Goal: Task Accomplishment & Management: Manage account settings

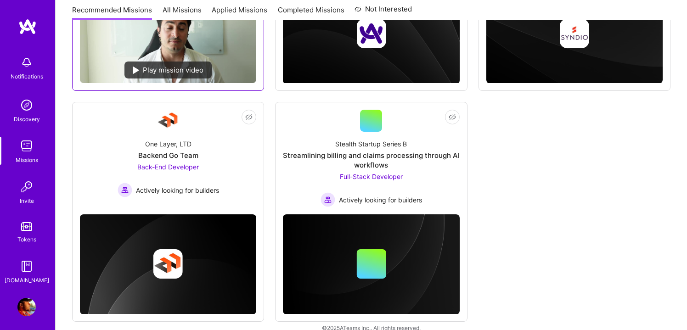
scroll to position [310, 0]
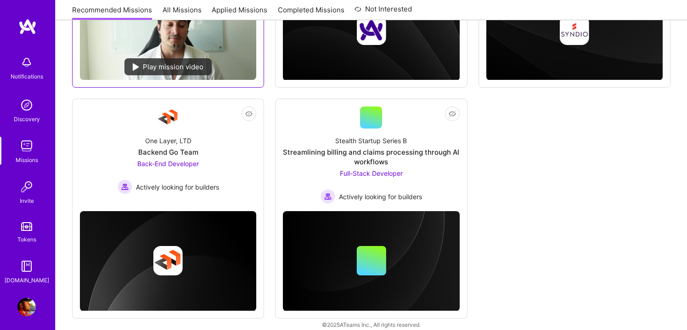
click at [226, 141] on div "One Layer, LTD Backend Go Team Back-End Developer Actively looking for builders" at bounding box center [168, 162] width 176 height 66
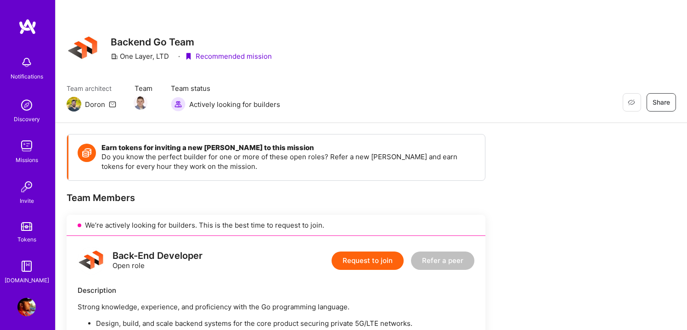
scroll to position [0, 0]
click at [20, 69] on img at bounding box center [26, 62] width 18 height 18
click at [28, 312] on img at bounding box center [26, 307] width 18 height 18
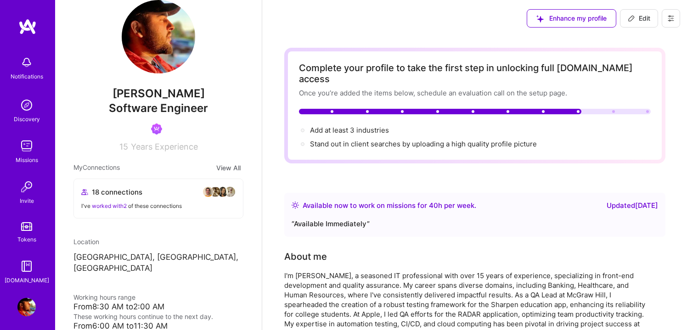
scroll to position [18, 0]
click at [155, 53] on img at bounding box center [158, 36] width 73 height 73
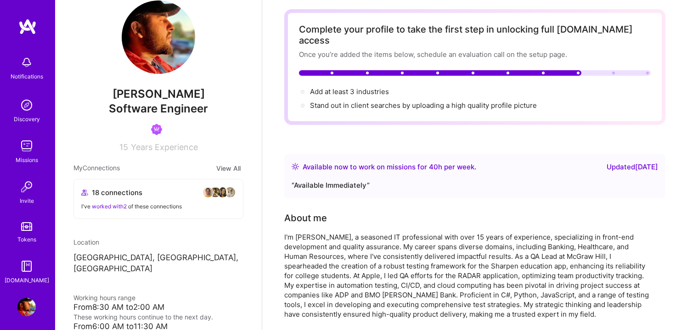
scroll to position [0, 0]
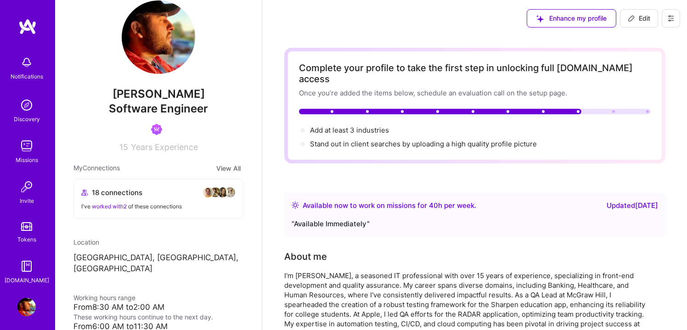
click at [637, 17] on span "Edit" at bounding box center [639, 18] width 22 height 9
select select "US"
select select "Right Now"
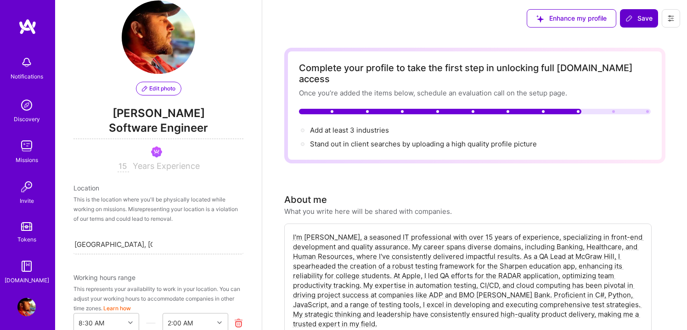
scroll to position [483, 0]
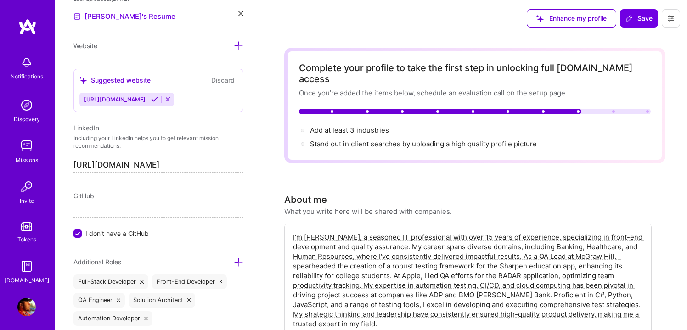
click at [563, 22] on span "Enhance my profile" at bounding box center [571, 18] width 70 height 9
click at [563, 22] on div "Enhance my profile" at bounding box center [572, 18] width 90 height 18
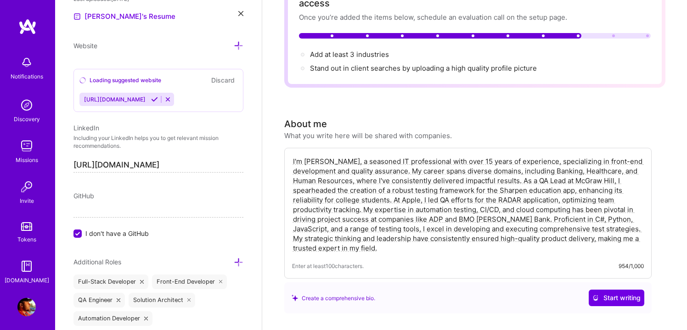
scroll to position [85, 0]
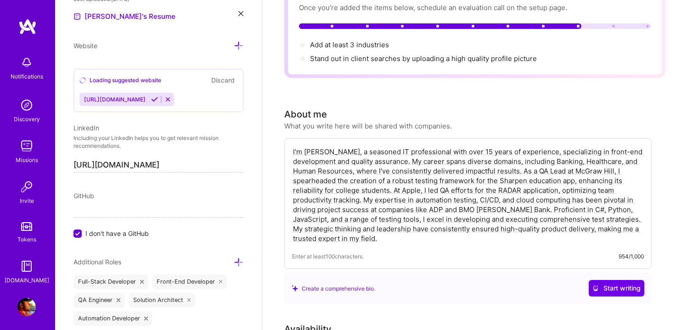
drag, startPoint x: 292, startPoint y: 141, endPoint x: 401, endPoint y: 245, distance: 150.7
click at [401, 245] on div "I'm [PERSON_NAME], a seasoned IT professional with over 15 years of experience,…" at bounding box center [467, 203] width 367 height 131
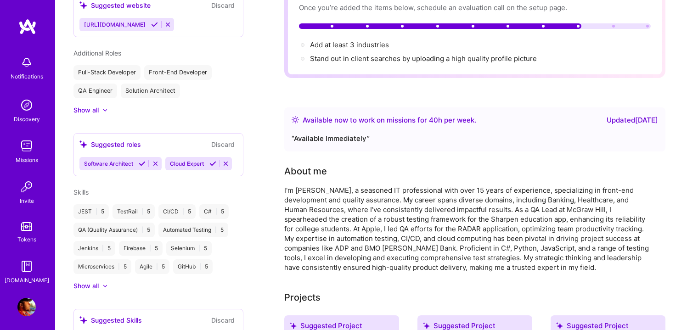
scroll to position [426, 0]
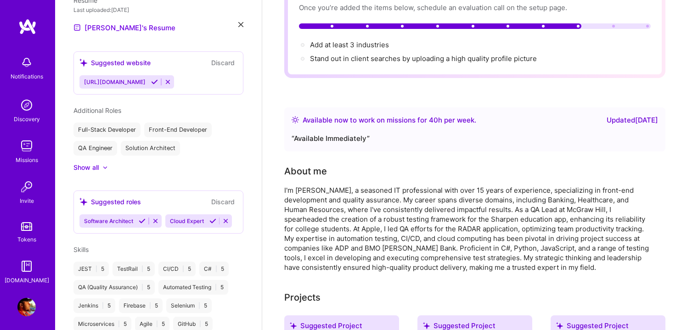
click at [376, 164] on div "About me" at bounding box center [467, 171] width 367 height 14
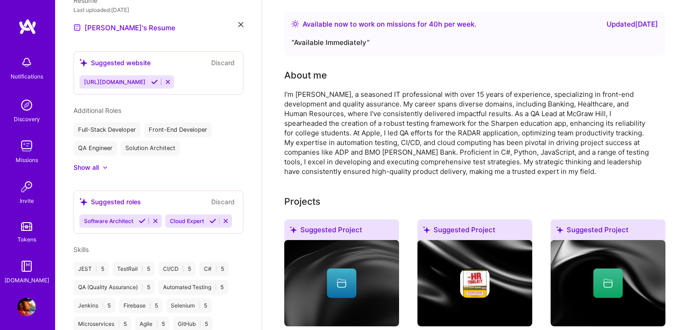
scroll to position [0, 0]
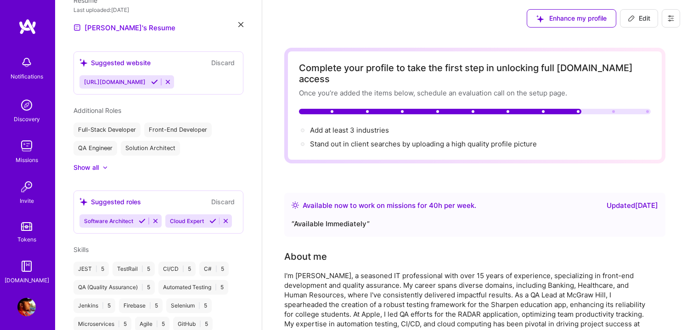
click at [640, 22] on span "Edit" at bounding box center [639, 18] width 22 height 9
select select "US"
select select "Right Now"
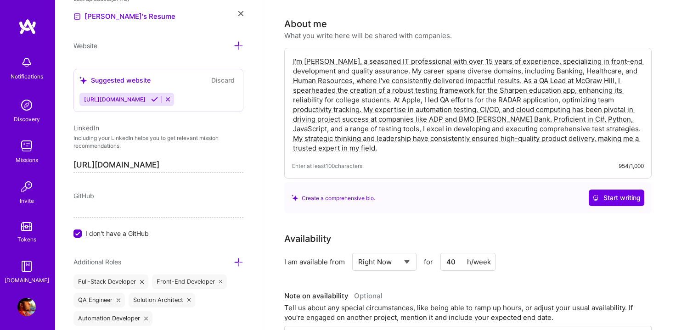
scroll to position [177, 0]
drag, startPoint x: 292, startPoint y: 49, endPoint x: 424, endPoint y: 166, distance: 175.6
click at [424, 166] on div "I'm [PERSON_NAME], a seasoned IT professional with over 15 years of experience,…" at bounding box center [467, 112] width 367 height 131
drag, startPoint x: 292, startPoint y: 50, endPoint x: 370, endPoint y: 156, distance: 131.8
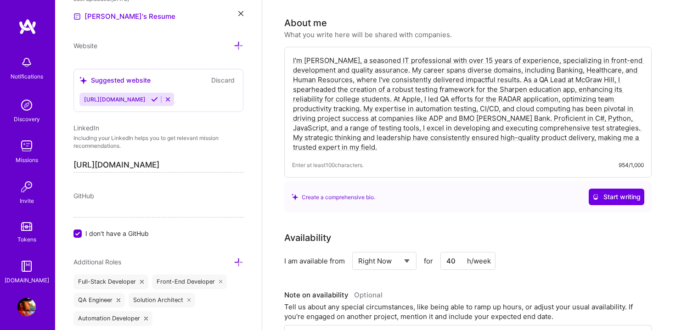
click at [370, 157] on div "I'm [PERSON_NAME], a seasoned IT professional with over 15 years of experience,…" at bounding box center [467, 112] width 367 height 131
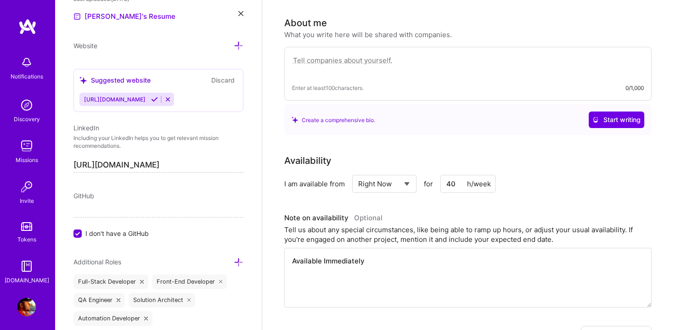
paste textarea "I'm [PERSON_NAME], a seasoned IT professional with over 15 years of experience,…"
type textarea "I'm [PERSON_NAME], a seasoned IT professional with over 15 years of experience,…"
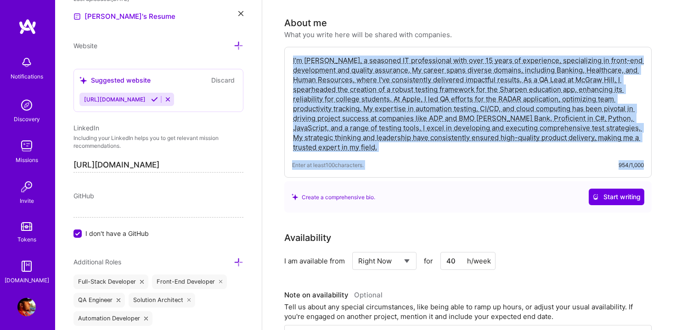
drag, startPoint x: 294, startPoint y: 49, endPoint x: 431, endPoint y: 170, distance: 182.4
click at [431, 170] on div "I'm [PERSON_NAME], a seasoned IT professional with over 15 years of experience,…" at bounding box center [467, 130] width 367 height 166
click at [397, 147] on div "I'm [PERSON_NAME], a seasoned IT professional with over 15 years of experience,…" at bounding box center [467, 112] width 367 height 131
drag, startPoint x: 396, startPoint y: 147, endPoint x: 337, endPoint y: 93, distance: 79.6
click at [337, 93] on div "I'm [PERSON_NAME], a seasoned IT professional with over 15 years of experience,…" at bounding box center [467, 112] width 367 height 131
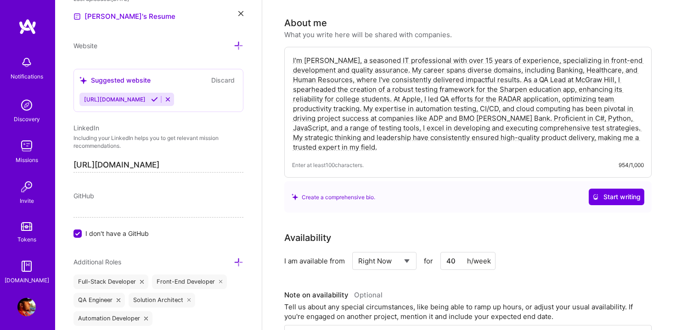
drag, startPoint x: 292, startPoint y: 47, endPoint x: 463, endPoint y: 136, distance: 192.0
click at [463, 136] on textarea "I'm [PERSON_NAME], a seasoned IT professional with over 15 years of experience,…" at bounding box center [468, 104] width 352 height 98
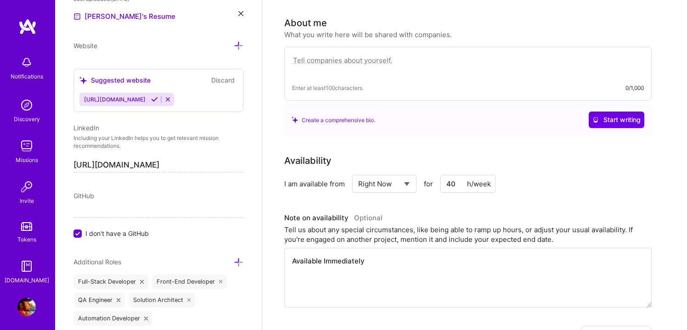
paste textarea "I’m [PERSON_NAME], an IT professional with 15+ years of experience in front-end…"
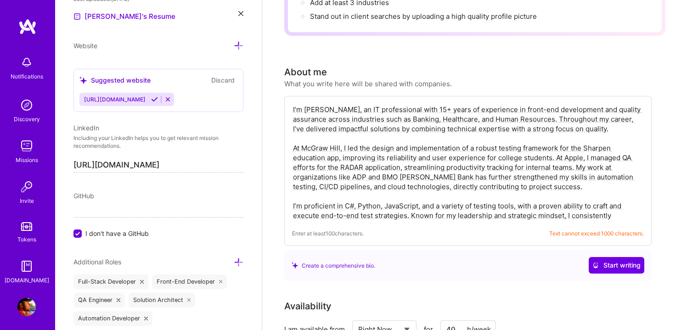
scroll to position [161, 0]
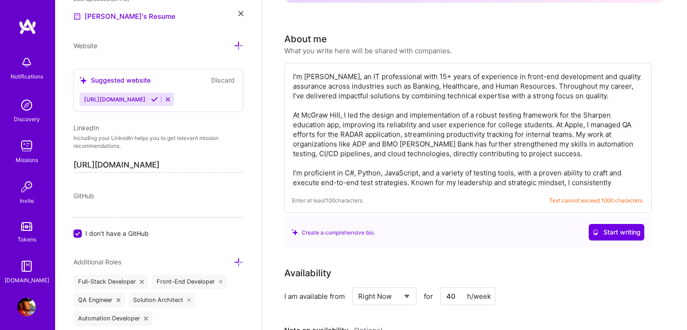
click at [626, 174] on textarea "I’m [PERSON_NAME], an IT professional with 15+ years of experience in front-end…" at bounding box center [468, 130] width 352 height 118
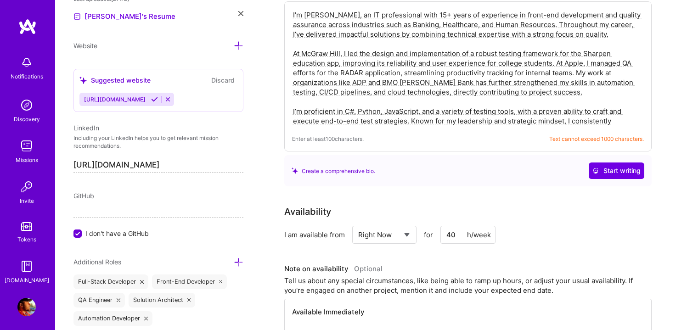
scroll to position [209, 0]
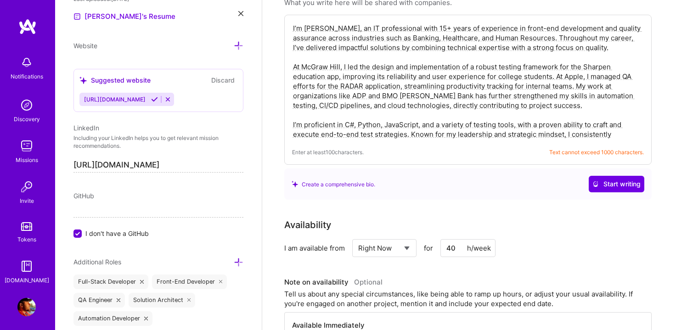
type textarea "I’m [PERSON_NAME], an IT professional with 15+ years of experience in front-end…"
click at [562, 134] on div "I’m [PERSON_NAME], an IT professional with 15+ years of experience in front-end…" at bounding box center [467, 90] width 367 height 150
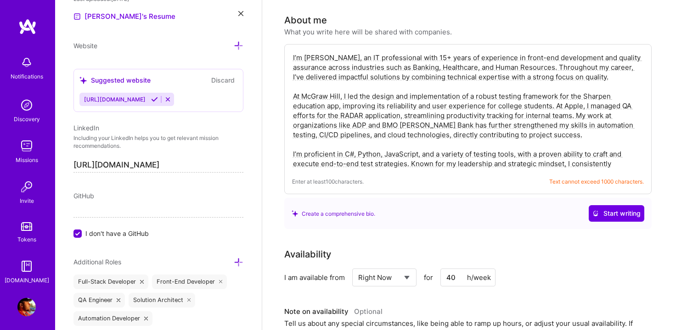
scroll to position [171, 0]
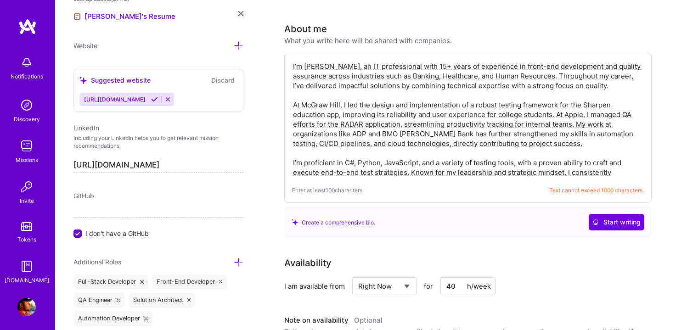
drag, startPoint x: 292, startPoint y: 55, endPoint x: 596, endPoint y: 191, distance: 333.7
click at [596, 191] on div "I’m [PERSON_NAME], an IT professional with 15+ years of experience in front-end…" at bounding box center [467, 145] width 367 height 185
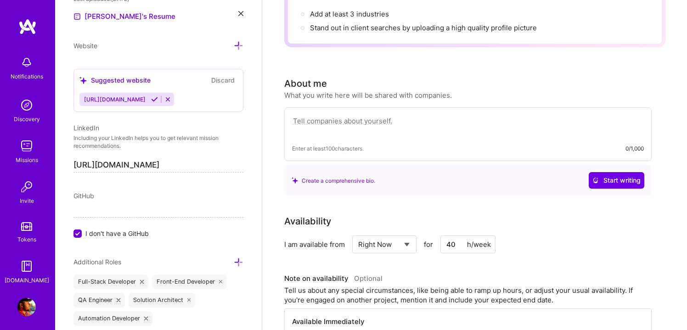
scroll to position [118, 0]
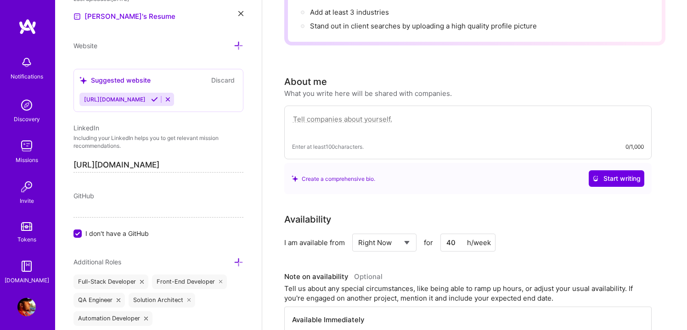
click at [313, 113] on textarea at bounding box center [468, 123] width 352 height 21
click at [304, 116] on textarea at bounding box center [468, 123] width 352 height 21
paste textarea "At McGraw Hill, I led QA for the Sharpen education app, building a robust testi…"
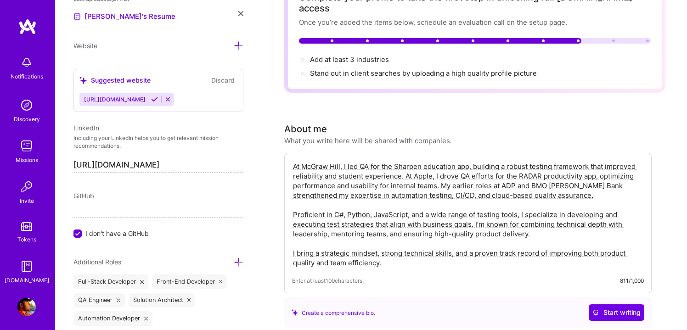
scroll to position [63, 0]
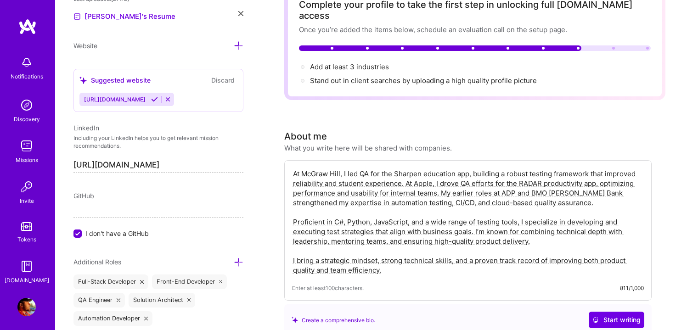
type textarea "At McGraw Hill, I led QA for the Sharpen education app, building a robust testi…"
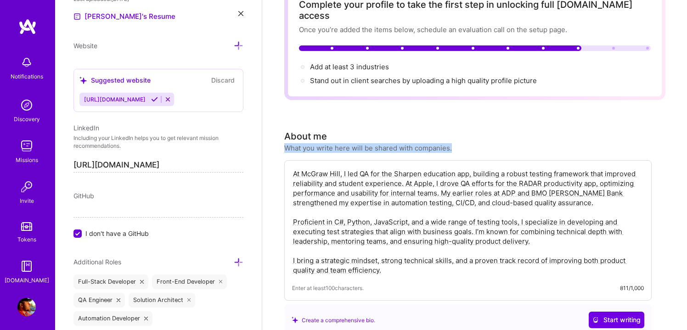
drag, startPoint x: 284, startPoint y: 137, endPoint x: 457, endPoint y: 132, distance: 173.2
click at [457, 132] on div "About me What you write here will be shared with companies." at bounding box center [467, 140] width 367 height 23
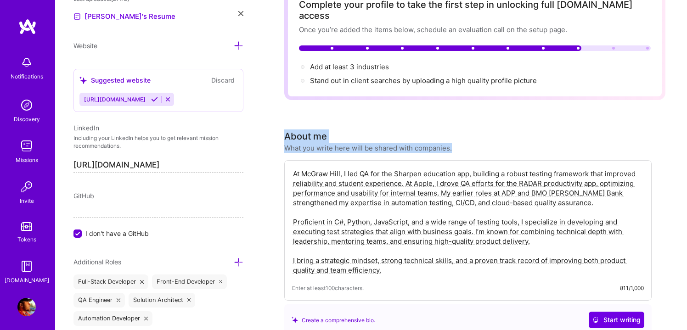
drag, startPoint x: 276, startPoint y: 114, endPoint x: 532, endPoint y: 136, distance: 256.2
copy div "About me What you write here will be shared with companies."
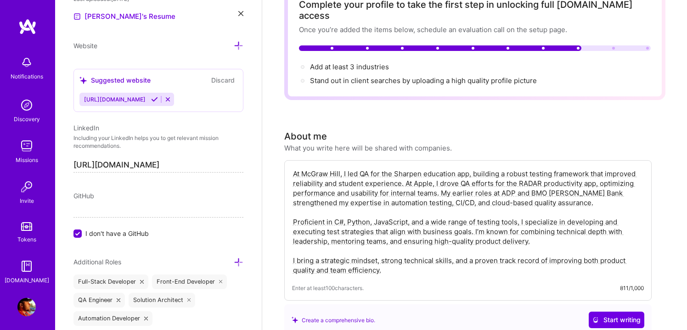
click at [428, 246] on textarea "At McGraw Hill, I led QA for the Sharpen education app, building a robust testi…" at bounding box center [468, 222] width 352 height 108
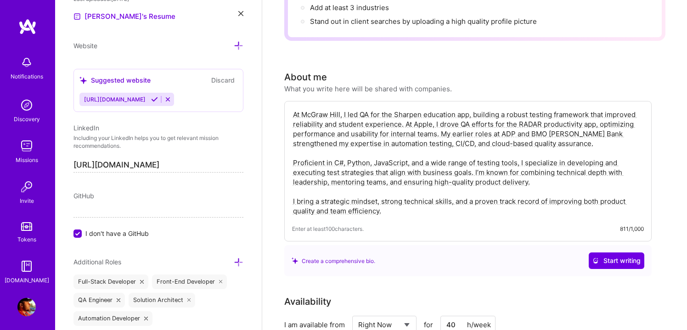
scroll to position [130, 0]
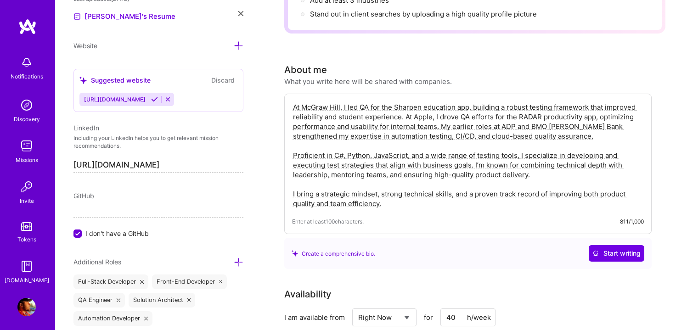
drag, startPoint x: 293, startPoint y: 95, endPoint x: 468, endPoint y: 256, distance: 237.8
click at [468, 256] on div "At McGraw Hill, I led QA for the Sharpen education app, building a robust testi…" at bounding box center [467, 181] width 367 height 175
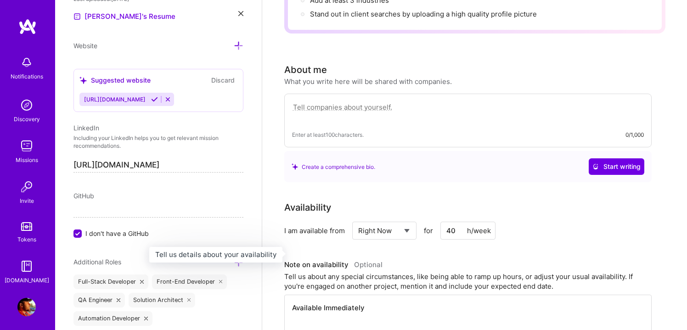
paste textarea "Hi, I’m [PERSON_NAME] 👋 — an IT professional with 15+ years of experience in fr…"
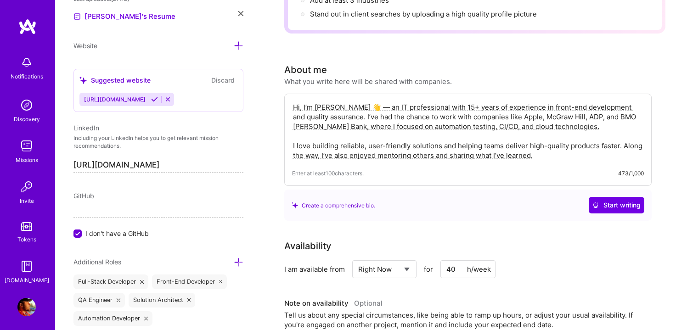
type textarea "Hi, I’m [PERSON_NAME] 👋 — an IT professional with 15+ years of experience in fr…"
click at [564, 168] on div "Enter at least 100 characters. 473/1,000" at bounding box center [468, 173] width 352 height 10
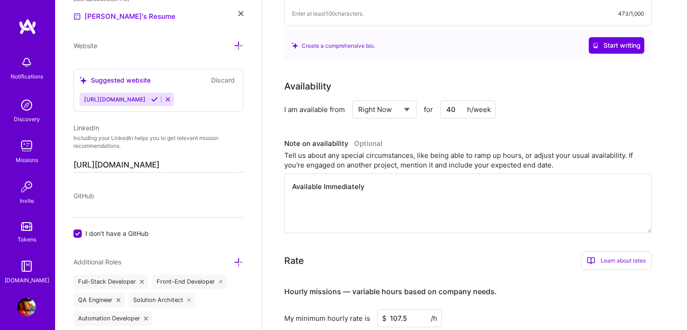
scroll to position [308, 0]
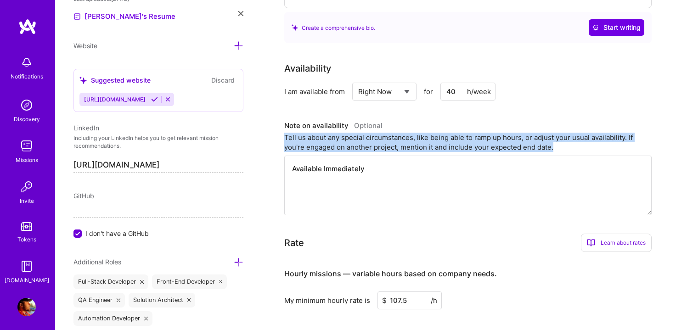
drag, startPoint x: 284, startPoint y: 127, endPoint x: 615, endPoint y: 171, distance: 333.9
click at [615, 174] on div "Note on availability Optional Tell us about any special circumstances, like bei…" at bounding box center [467, 167] width 367 height 96
copy div "Tell us about any special circumstances, like being able to ramp up hours, or a…"
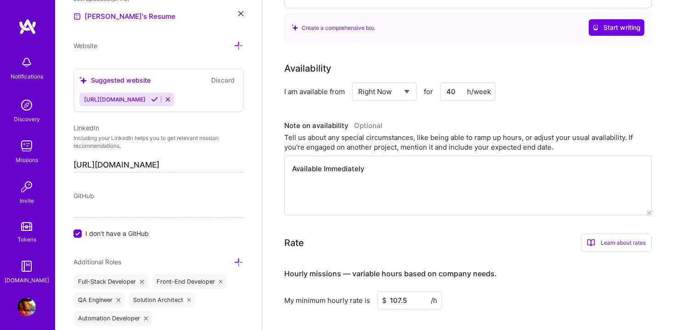
drag, startPoint x: 378, startPoint y: 163, endPoint x: 191, endPoint y: 163, distance: 187.3
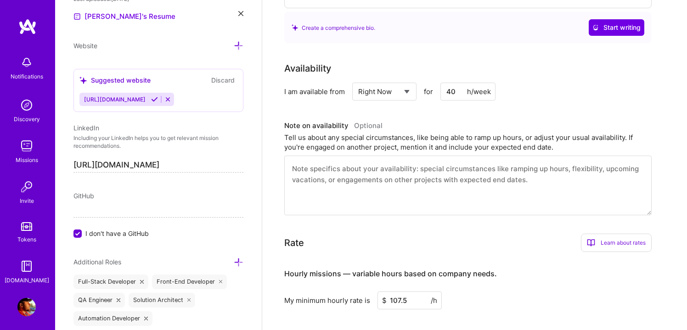
paste textarea "I’m currently available to take on new opportunities and can ramp up hours as n…"
type textarea "I’m currently available to take on new opportunities and can ramp up hours as n…"
paste textarea "I’m currently available to take on new opportunities and can ramp up hours as n…"
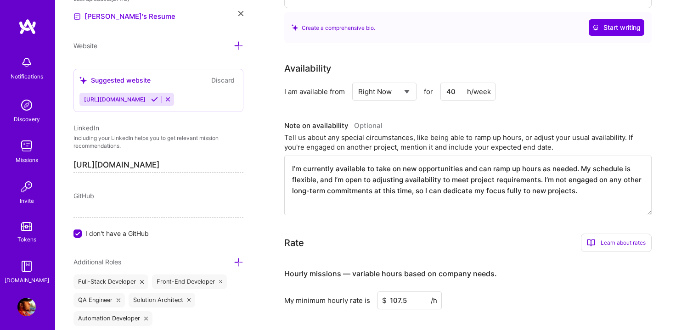
drag, startPoint x: 292, startPoint y: 158, endPoint x: 339, endPoint y: 159, distance: 47.8
click at [339, 159] on textarea "I’m currently available to take on new opportunities and can ramp up hours as n…" at bounding box center [467, 186] width 367 height 60
click at [378, 175] on textarea "I’m currently available to take on new opportunities and can ramp up hours as n…" at bounding box center [467, 186] width 367 height 60
click at [539, 168] on textarea "I’m currently available to take on new opportunities and can ramp up hours as n…" at bounding box center [467, 186] width 367 height 60
click at [589, 187] on textarea "I’m currently available to take on new opportunities and can ramp up hours as n…" at bounding box center [467, 186] width 367 height 60
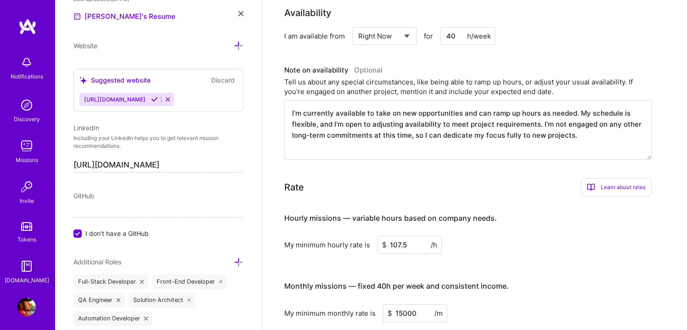
scroll to position [364, 0]
type textarea "I’m currently available to take on new opportunities and can ramp up hours as n…"
click at [495, 177] on div "Rate Learn about rates Hourly Rate What is hourly rate? This model involves pay…" at bounding box center [467, 186] width 367 height 18
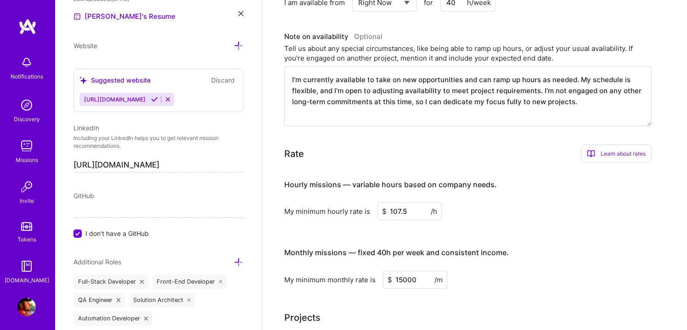
scroll to position [397, 0]
click at [399, 202] on input "107.5" at bounding box center [409, 211] width 64 height 18
type input "100.5"
click at [434, 238] on div "Monthly missions — fixed 40h per week and consistent income." at bounding box center [396, 252] width 225 height 28
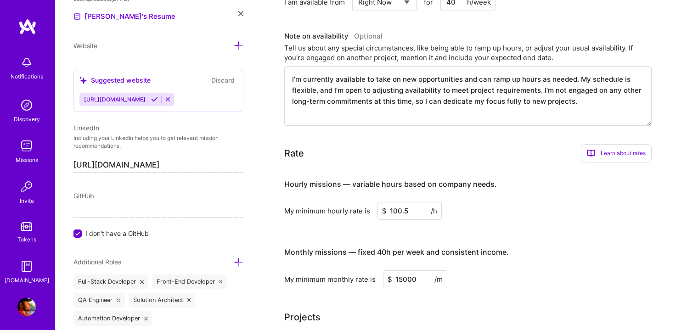
click at [403, 270] on input "15000" at bounding box center [415, 279] width 64 height 18
click at [401, 270] on input "12000" at bounding box center [415, 279] width 64 height 18
type input "13000"
click at [440, 310] on div "Projects" at bounding box center [474, 317] width 381 height 14
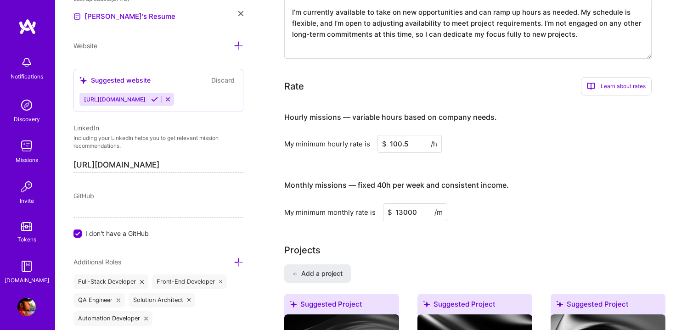
scroll to position [465, 0]
click at [402, 202] on input "13000" at bounding box center [415, 211] width 64 height 18
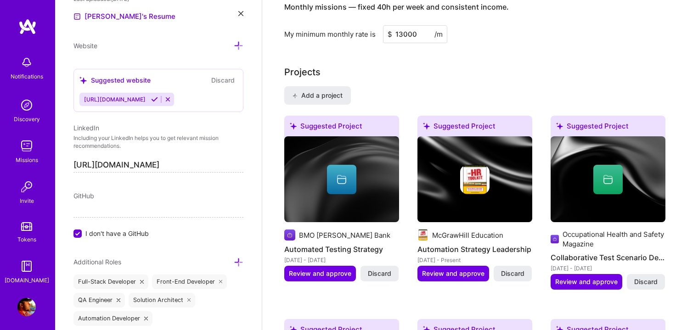
scroll to position [653, 0]
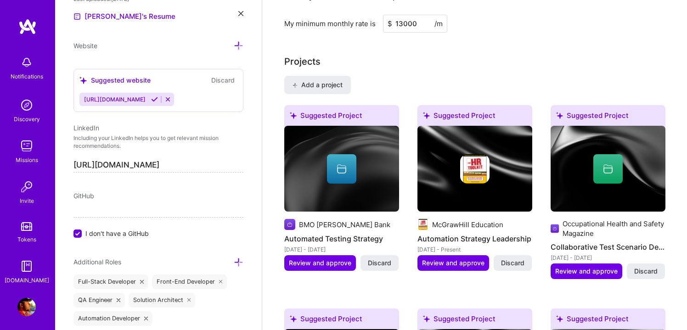
click at [314, 178] on img at bounding box center [341, 169] width 115 height 86
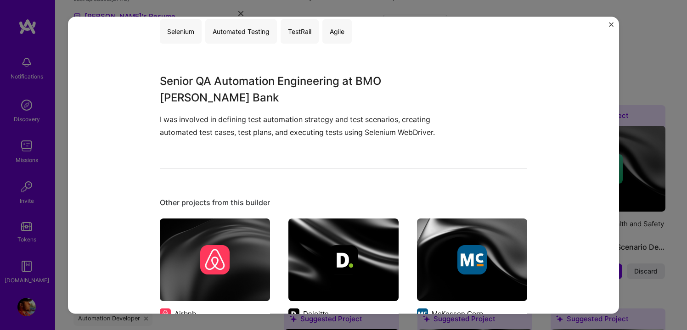
scroll to position [206, 0]
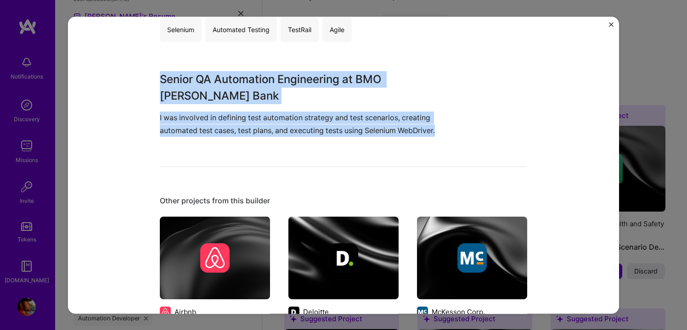
drag, startPoint x: 156, startPoint y: 73, endPoint x: 490, endPoint y: 149, distance: 342.4
click at [490, 149] on div "Automated Testing Strategy BMO [PERSON_NAME] Bank Banking Role Senior QA Automa…" at bounding box center [343, 165] width 551 height 297
copy div "Senior QA Automation Engineering at BMO [PERSON_NAME] Bank I was involved in de…"
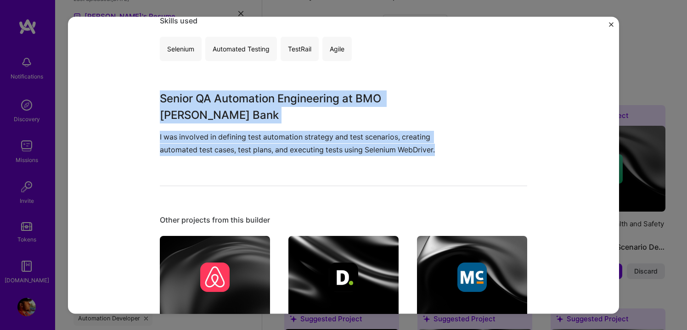
scroll to position [204, 0]
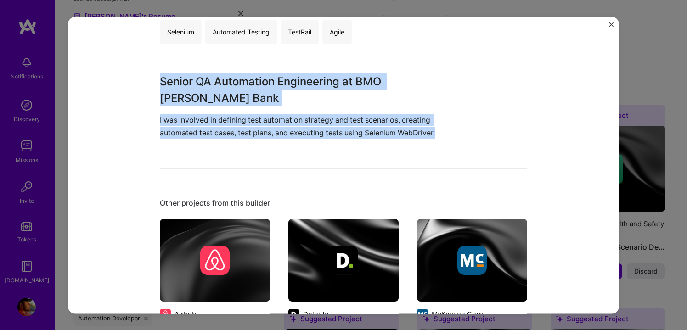
copy div "Senior QA Automation Engineering at BMO [PERSON_NAME] Bank I was involved in de…"
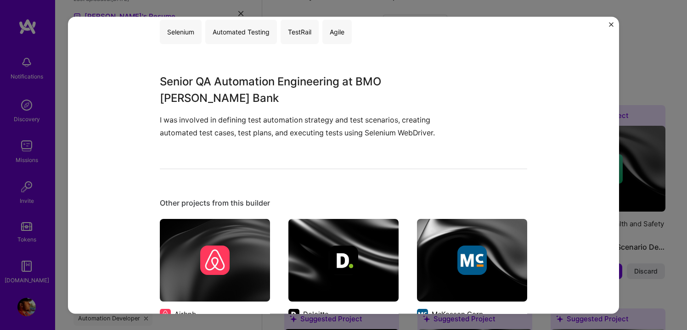
click at [338, 116] on p "I was involved in defining test automation strategy and test scenarios, creatin…" at bounding box center [309, 126] width 298 height 25
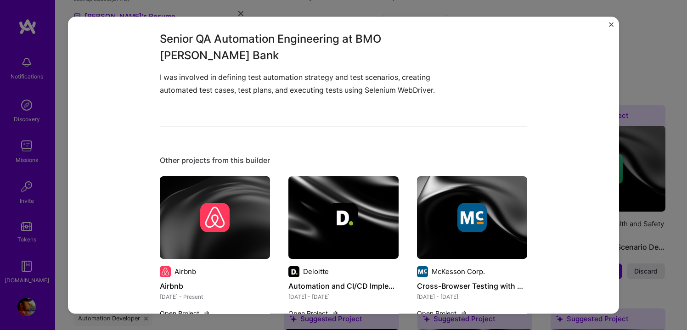
scroll to position [251, 0]
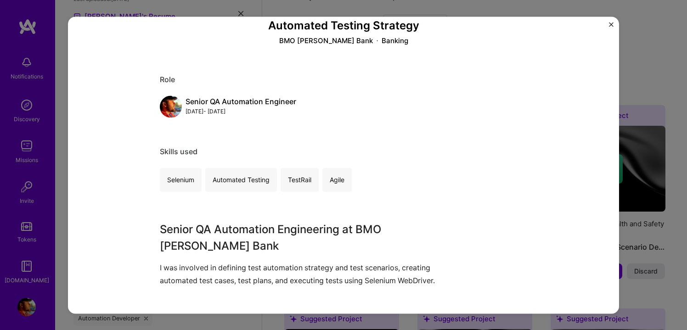
scroll to position [0, 0]
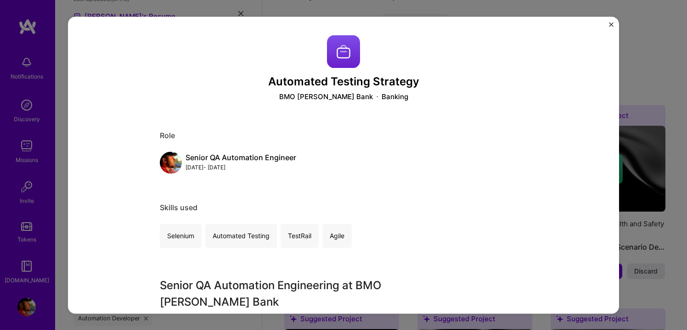
click at [415, 152] on div "Senior QA Automation Engineer [DATE] - [DATE]" at bounding box center [343, 163] width 367 height 22
click at [382, 99] on div "Banking" at bounding box center [395, 97] width 27 height 10
click at [340, 47] on img at bounding box center [343, 51] width 33 height 33
click at [611, 23] on img "Close" at bounding box center [611, 24] width 5 height 5
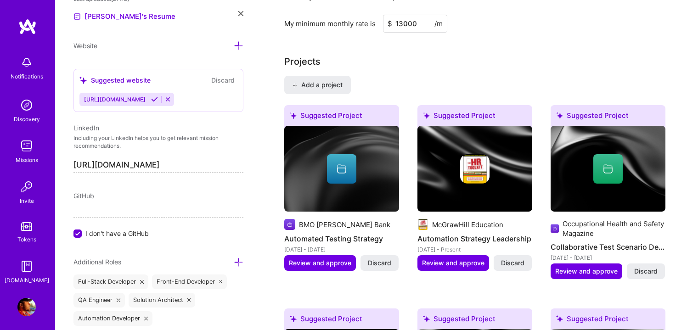
click at [345, 168] on icon at bounding box center [341, 171] width 9 height 6
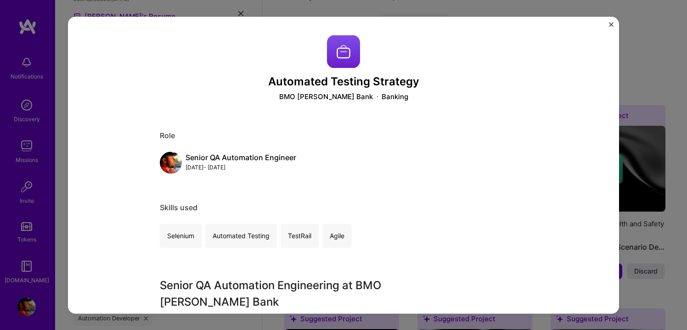
click at [264, 212] on div "Skills used" at bounding box center [343, 208] width 367 height 10
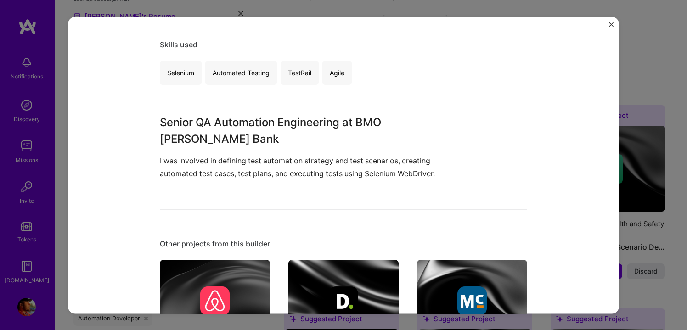
scroll to position [169, 0]
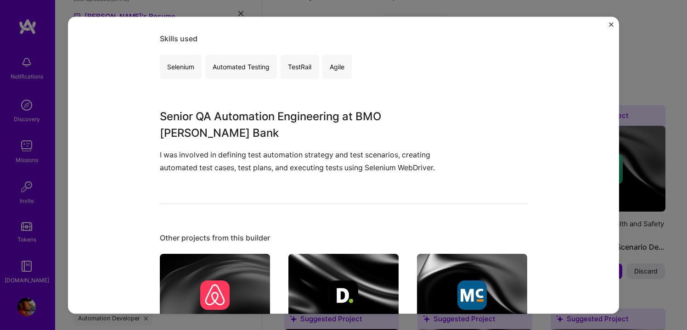
click at [249, 149] on p "I was involved in defining test automation strategy and test scenarios, creatin…" at bounding box center [309, 161] width 298 height 25
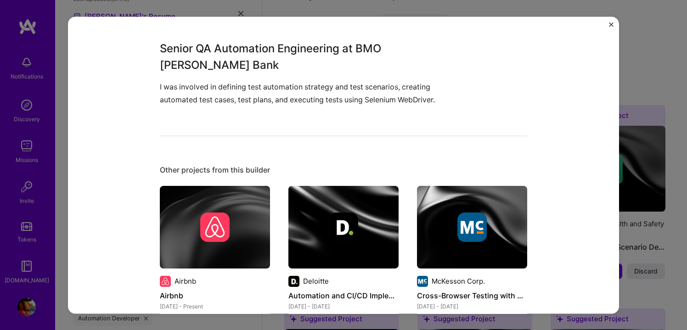
scroll to position [141, 0]
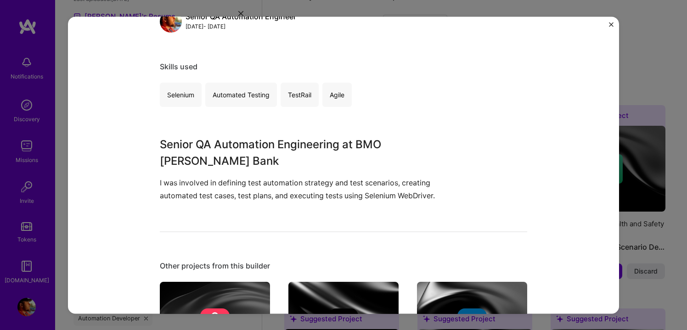
click at [607, 24] on div "Automated Testing Strategy BMO [PERSON_NAME] Bank Banking Role Senior QA Automa…" at bounding box center [343, 165] width 551 height 297
click at [613, 22] on div "Automated Testing Strategy BMO [PERSON_NAME] Bank Banking Role Senior QA Automa…" at bounding box center [343, 165] width 551 height 297
click at [608, 24] on div "Automated Testing Strategy BMO [PERSON_NAME] Bank Banking Role Senior QA Automa…" at bounding box center [343, 165] width 551 height 297
click at [611, 23] on img "Close" at bounding box center [611, 24] width 5 height 5
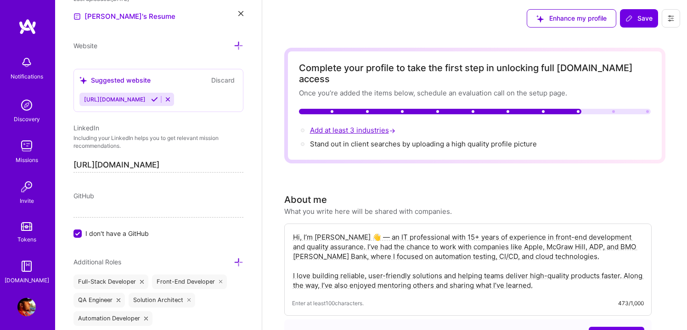
click at [384, 126] on span "Add at least 3 industries →" at bounding box center [353, 130] width 87 height 9
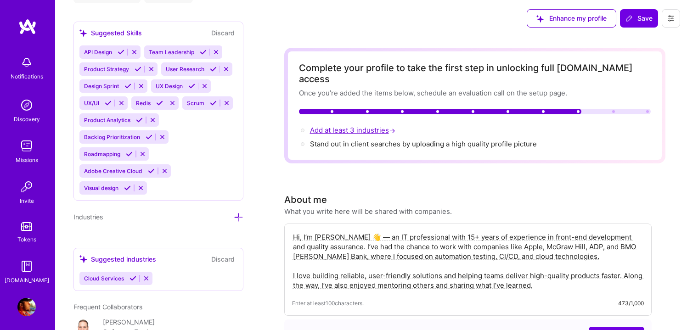
scroll to position [1486, 0]
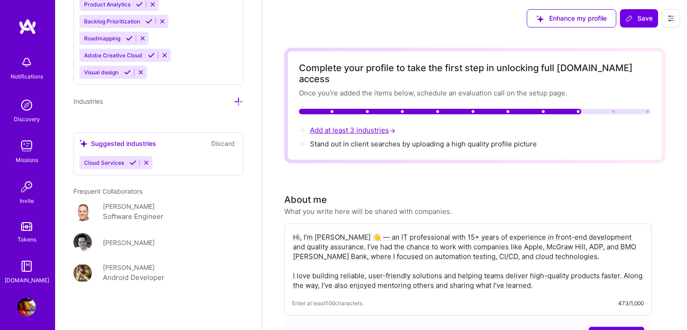
click at [384, 126] on span "Add at least 3 industries →" at bounding box center [353, 130] width 87 height 9
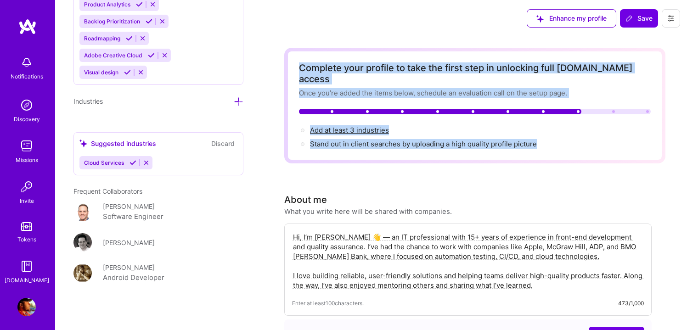
drag, startPoint x: 293, startPoint y: 63, endPoint x: 590, endPoint y: 131, distance: 304.7
click at [590, 131] on div "Complete your profile to take the first step in unlocking full [DOMAIN_NAME] ac…" at bounding box center [474, 106] width 381 height 116
copy div "Complete your profile to take the first step in unlocking full [DOMAIN_NAME] ac…"
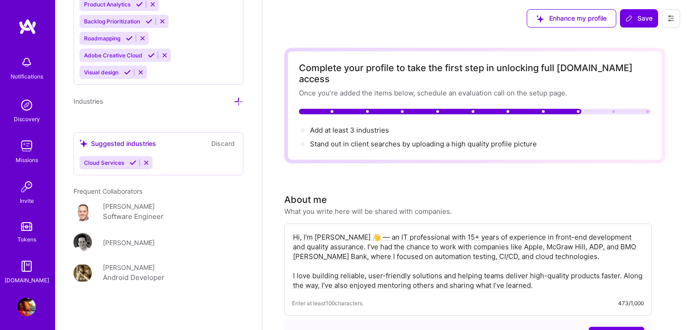
click at [241, 100] on icon at bounding box center [239, 102] width 10 height 10
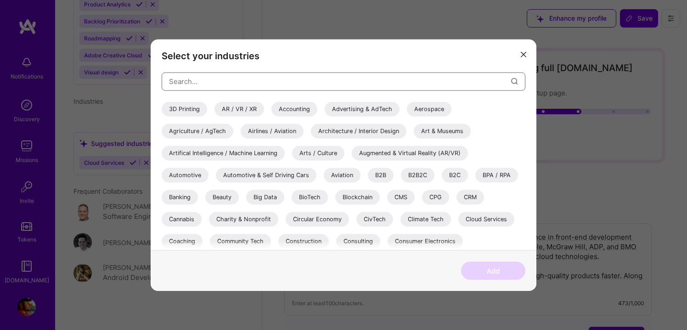
click at [189, 84] on input "modal" at bounding box center [340, 81] width 342 height 23
paste input "Banking & Financial Services (BMO [PERSON_NAME] Bank, ADP) Healthcare & Educati…"
type input "Banking & Financial Services (BMO [PERSON_NAME] Bank, ADP) Healthcare & Educati…"
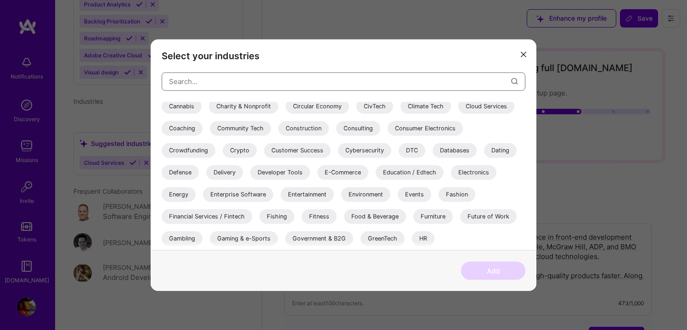
scroll to position [118, 0]
